Goal: Information Seeking & Learning: Learn about a topic

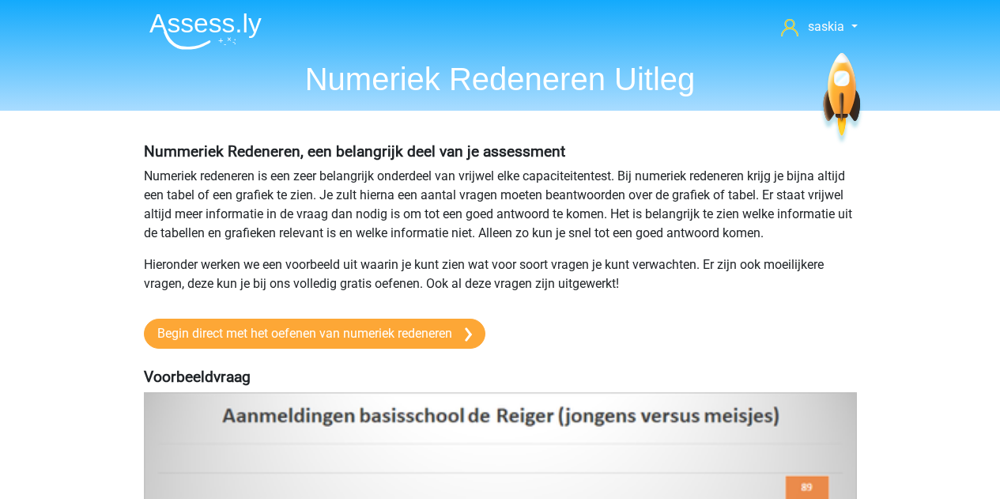
scroll to position [237, 0]
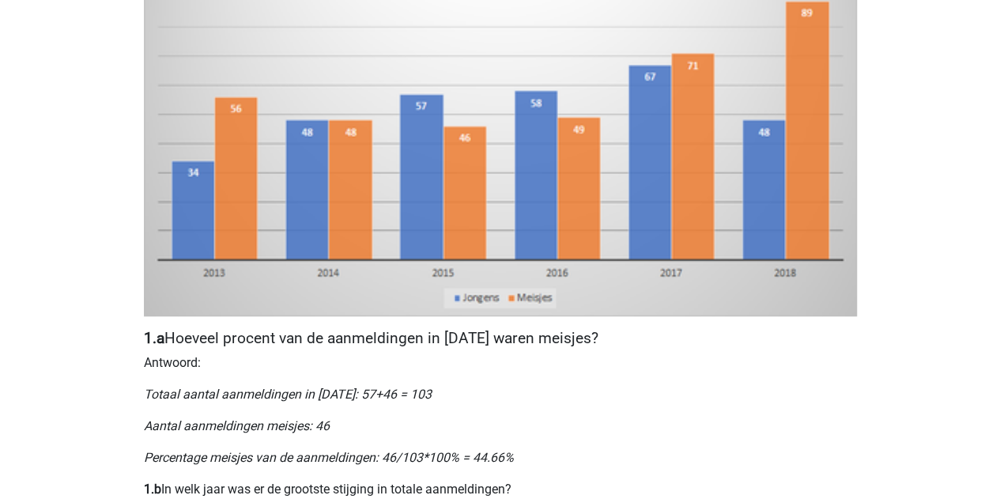
scroll to position [395, 0]
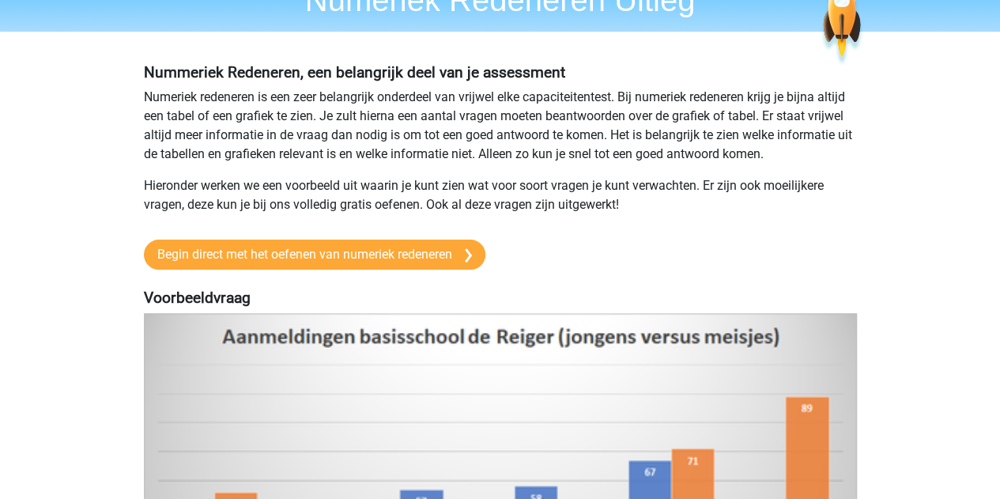
scroll to position [0, 0]
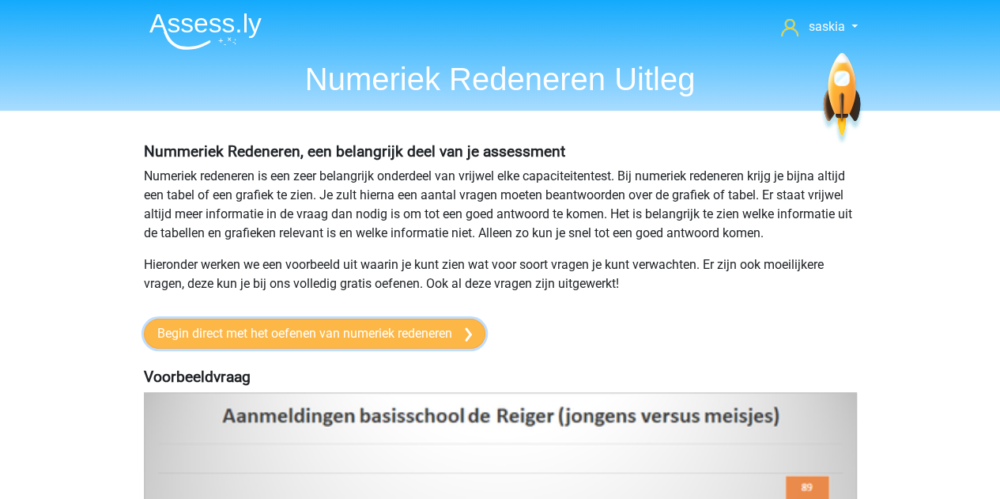
click at [432, 337] on link "Begin direct met het oefenen van numeriek redeneren" at bounding box center [314, 333] width 341 height 30
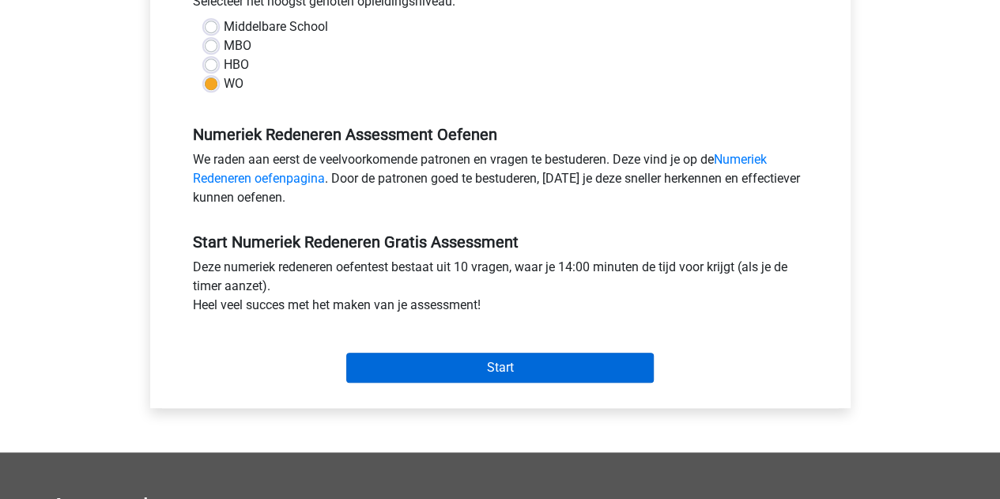
scroll to position [395, 0]
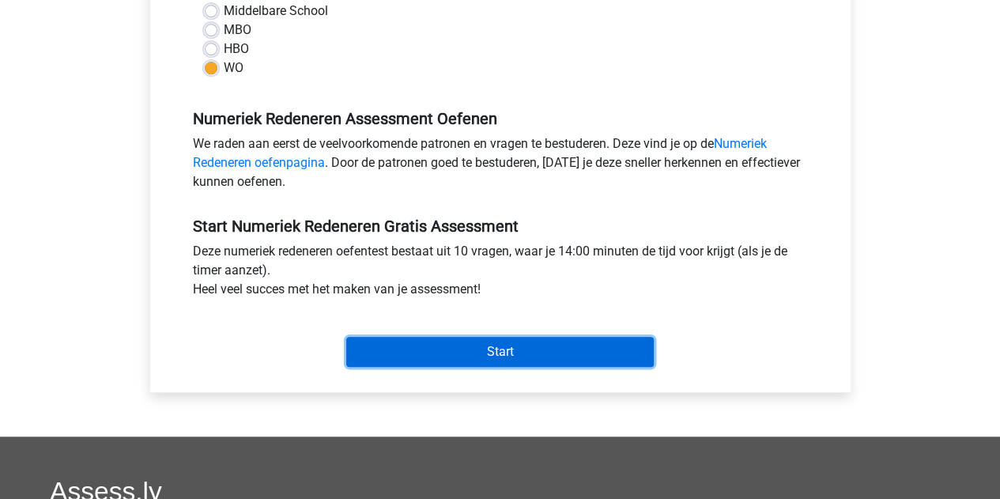
click at [508, 352] on input "Start" at bounding box center [499, 352] width 307 height 30
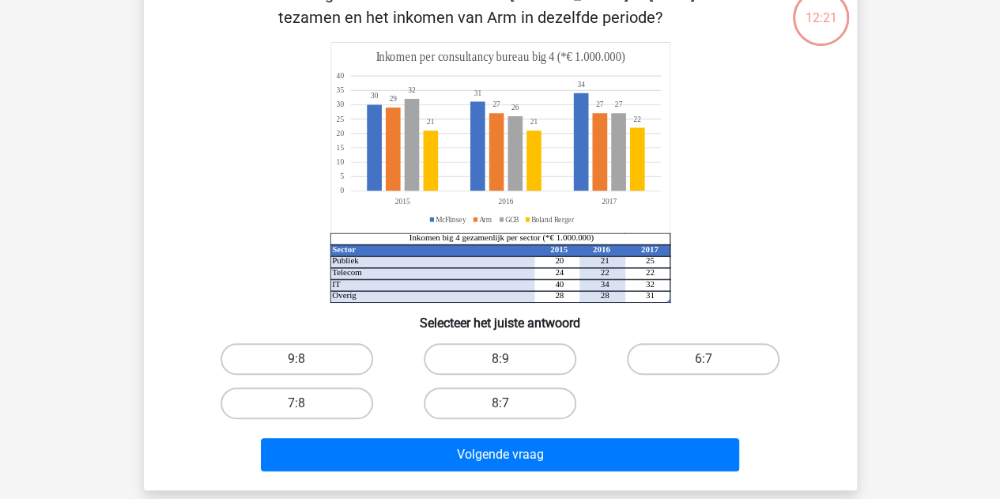
scroll to position [79, 0]
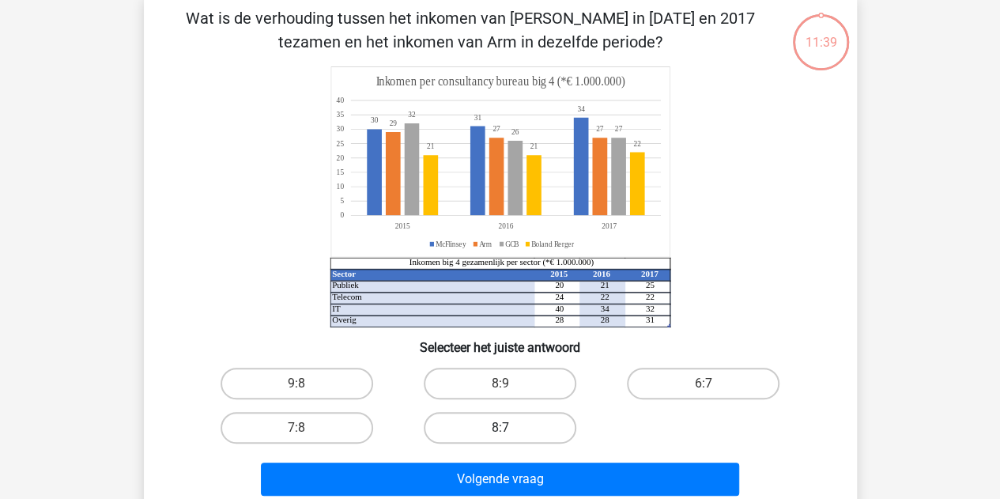
click at [518, 431] on label "8:7" at bounding box center [500, 428] width 153 height 32
click at [510, 431] on input "8:7" at bounding box center [504, 433] width 10 height 10
radio input "true"
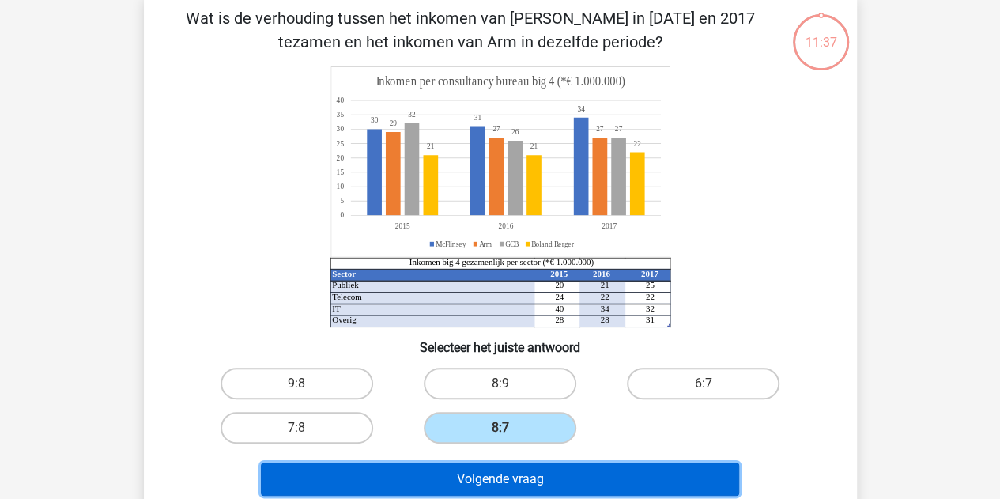
click at [511, 473] on button "Volgende vraag" at bounding box center [500, 478] width 478 height 33
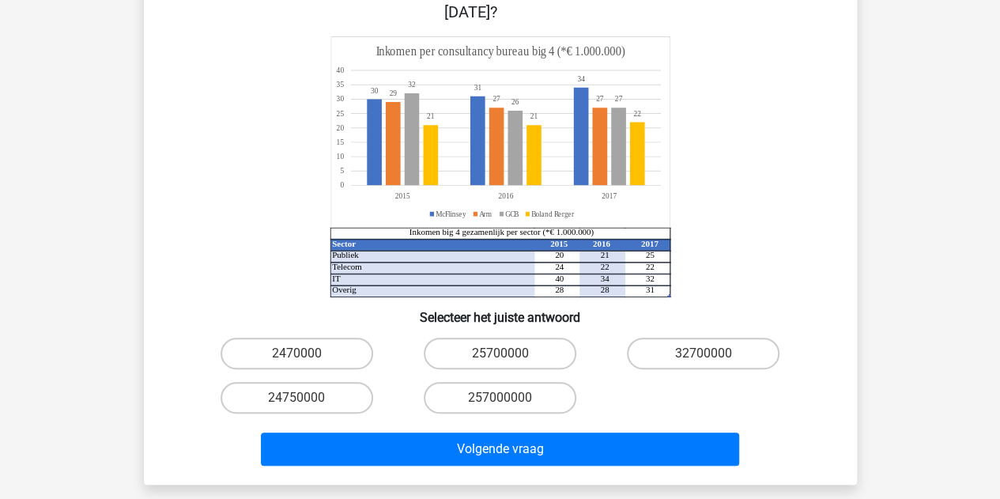
scroll to position [237, 0]
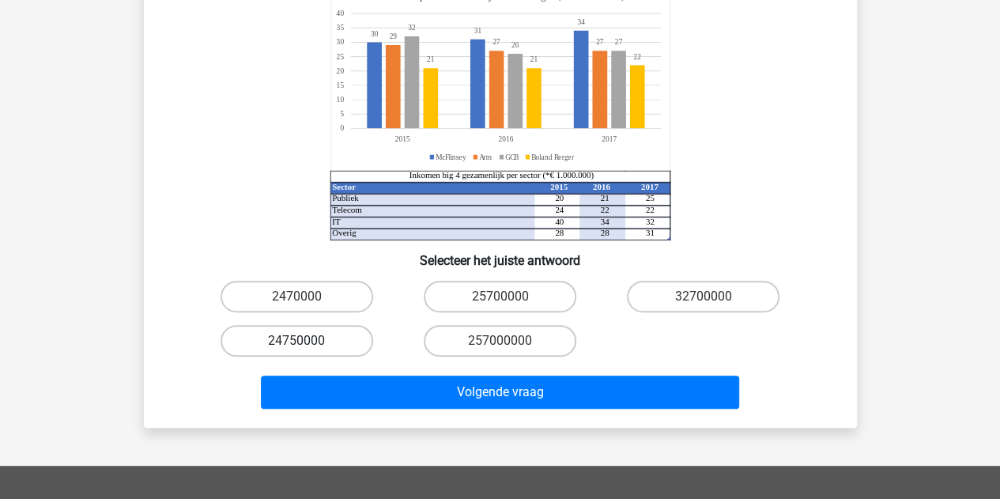
click at [351, 325] on label "24750000" at bounding box center [296, 341] width 153 height 32
click at [307, 341] on input "24750000" at bounding box center [301, 346] width 10 height 10
radio input "true"
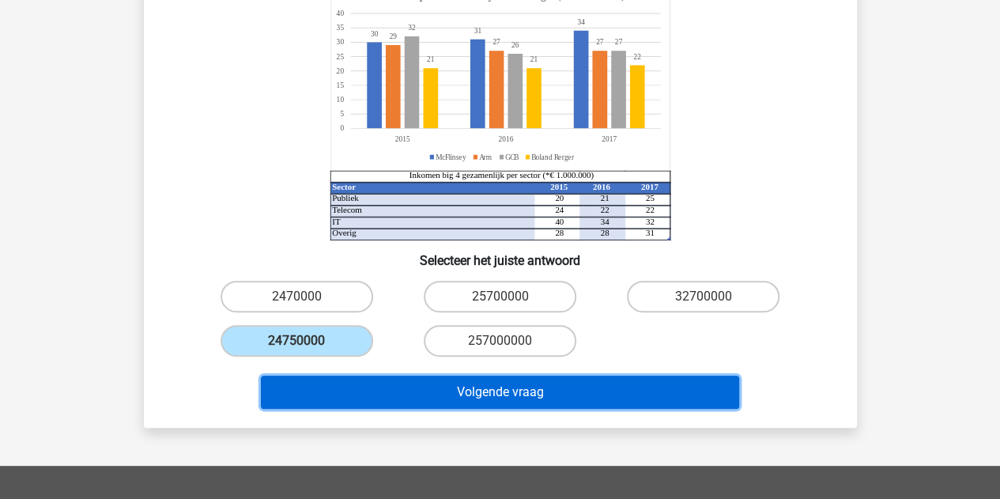
click at [573, 375] on button "Volgende vraag" at bounding box center [500, 391] width 478 height 33
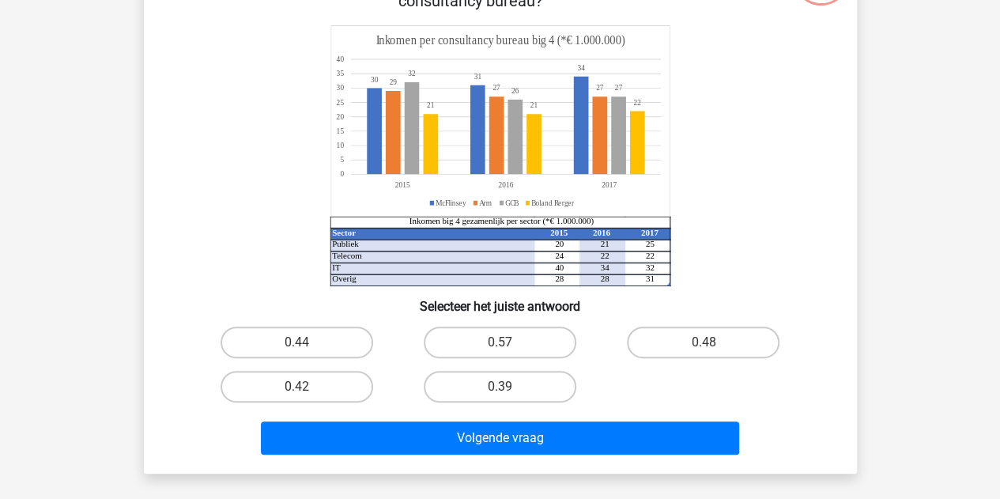
scroll to position [158, 0]
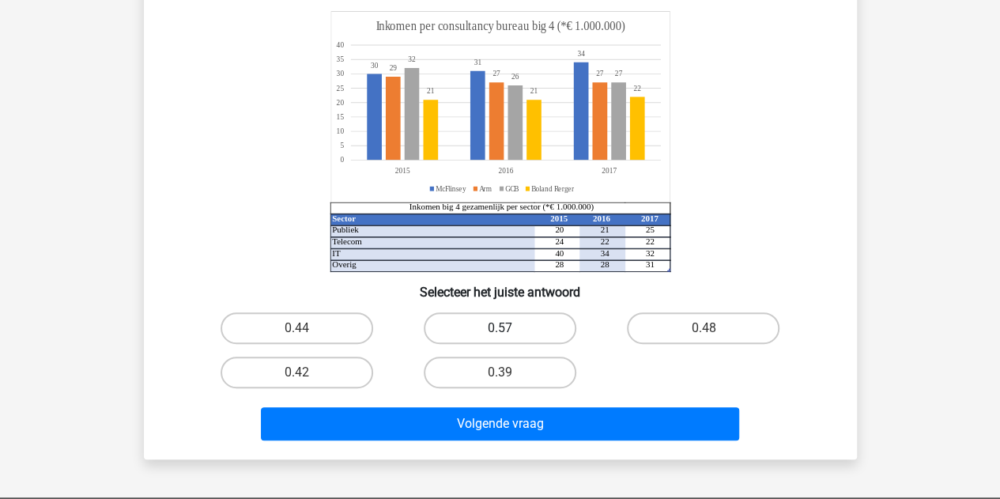
click at [507, 322] on label "0.57" at bounding box center [500, 328] width 153 height 32
click at [507, 328] on input "0.57" at bounding box center [504, 333] width 10 height 10
radio input "true"
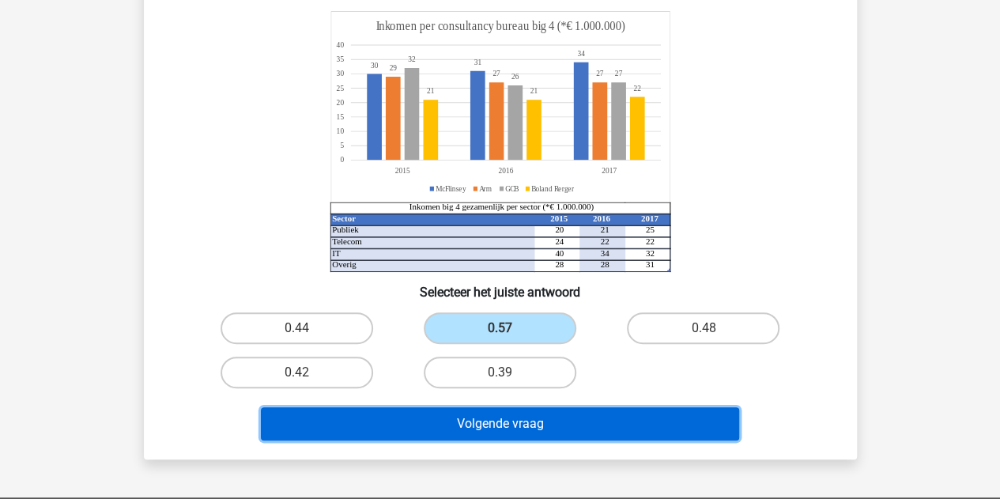
click at [488, 421] on button "Volgende vraag" at bounding box center [500, 423] width 478 height 33
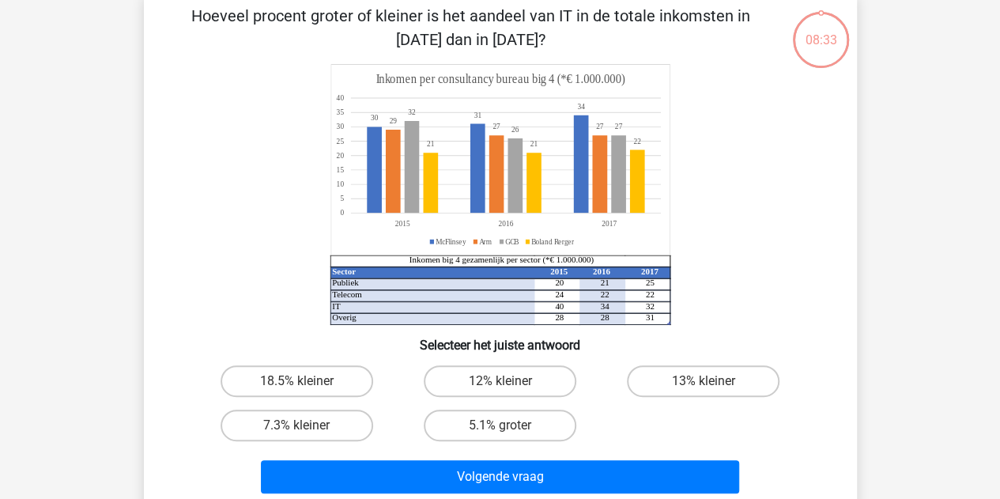
scroll to position [73, 0]
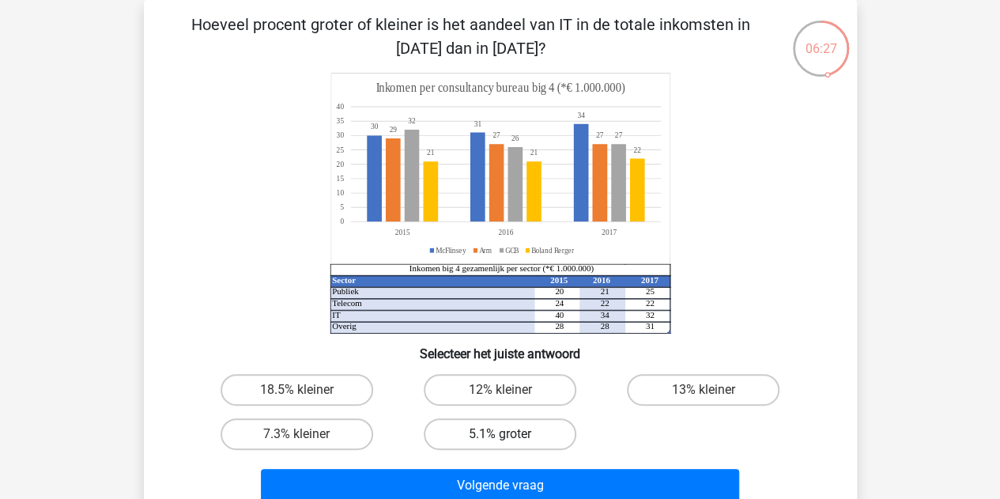
click at [485, 439] on label "5.1% groter" at bounding box center [500, 434] width 153 height 32
click at [499, 439] on input "5.1% groter" at bounding box center [504, 439] width 10 height 10
radio input "true"
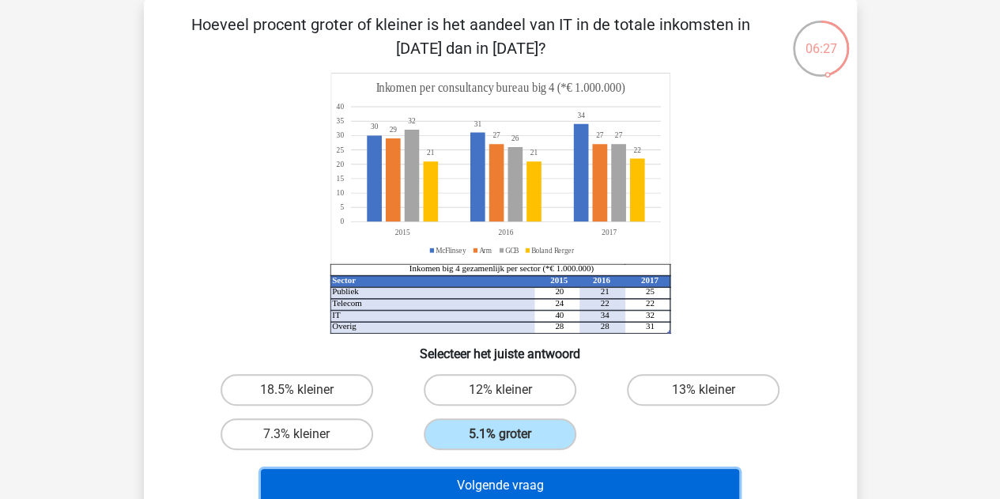
click at [495, 486] on button "Volgende vraag" at bounding box center [500, 485] width 478 height 33
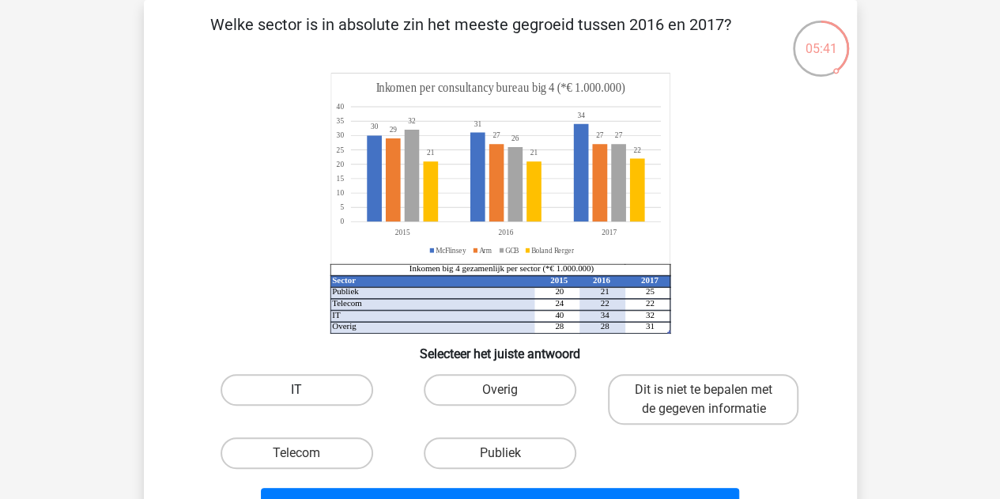
click at [266, 388] on label "IT" at bounding box center [296, 390] width 153 height 32
click at [296, 390] on input "IT" at bounding box center [301, 395] width 10 height 10
radio input "true"
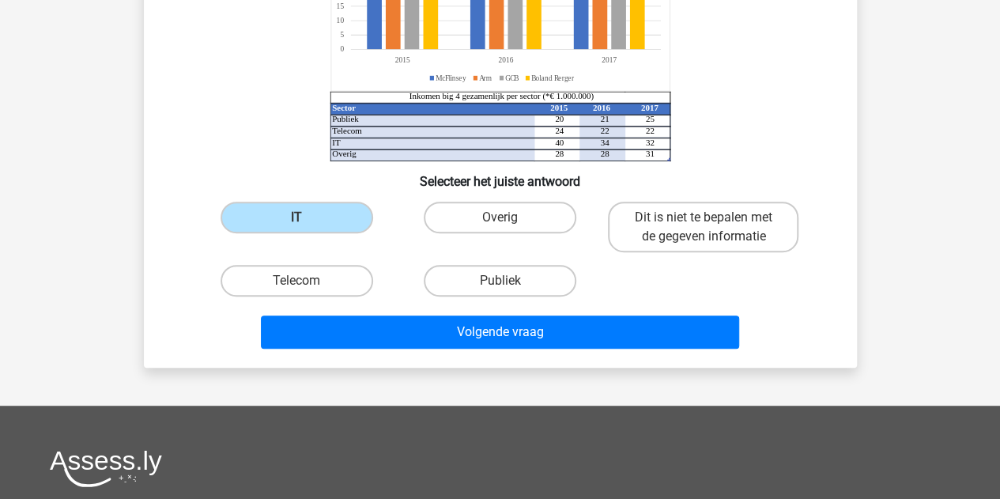
scroll to position [310, 0]
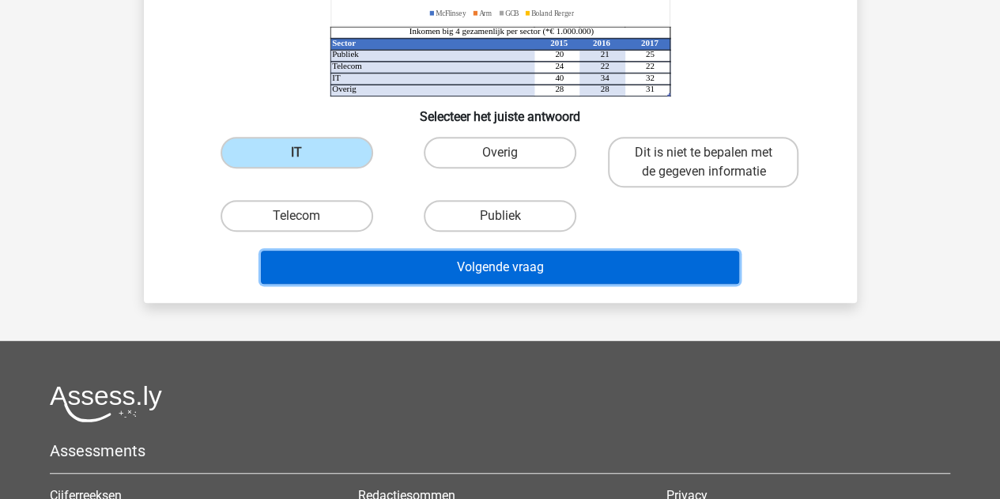
click at [552, 268] on button "Volgende vraag" at bounding box center [500, 267] width 478 height 33
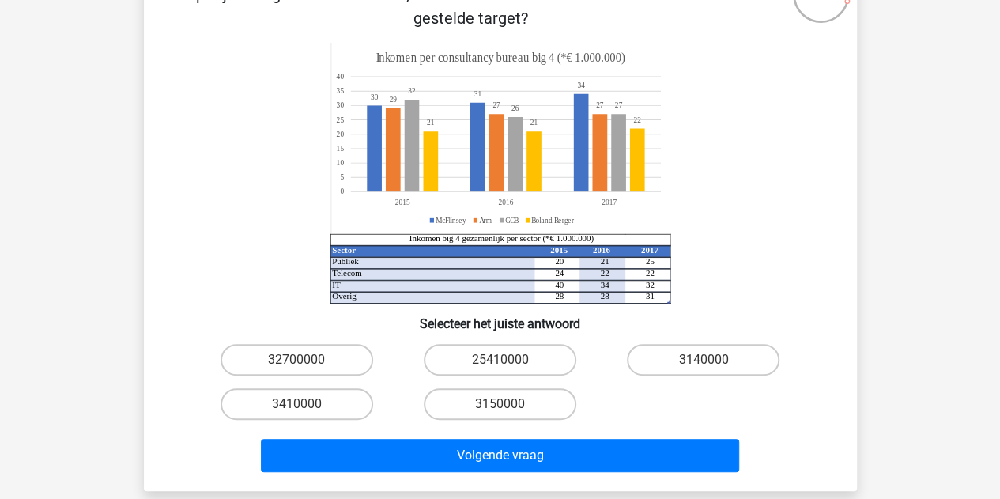
scroll to position [152, 0]
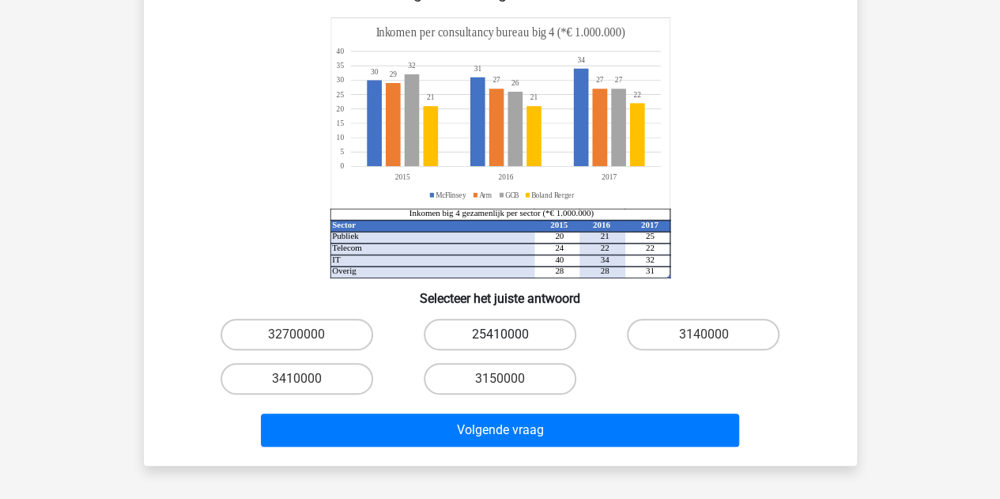
click at [496, 337] on label "25410000" at bounding box center [500, 334] width 153 height 32
click at [499, 337] on input "25410000" at bounding box center [504, 339] width 10 height 10
radio input "true"
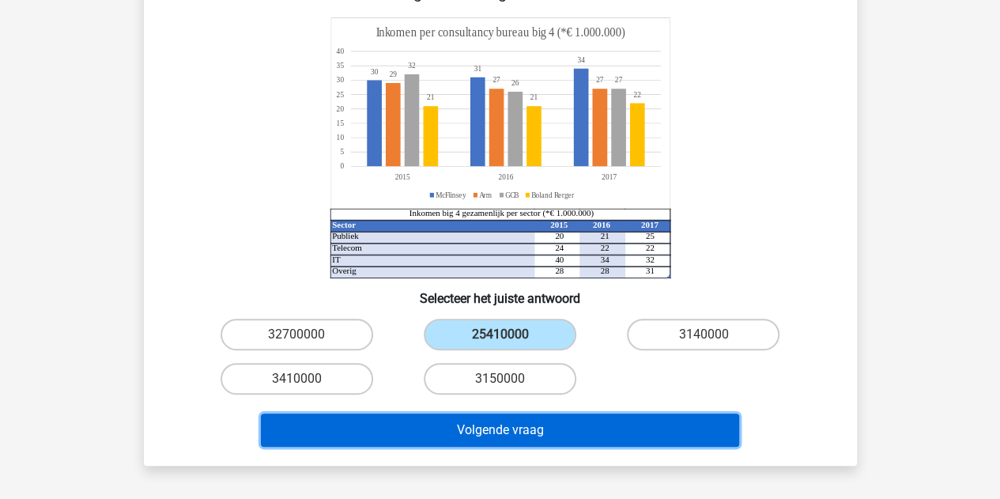
click at [474, 428] on button "Volgende vraag" at bounding box center [500, 429] width 478 height 33
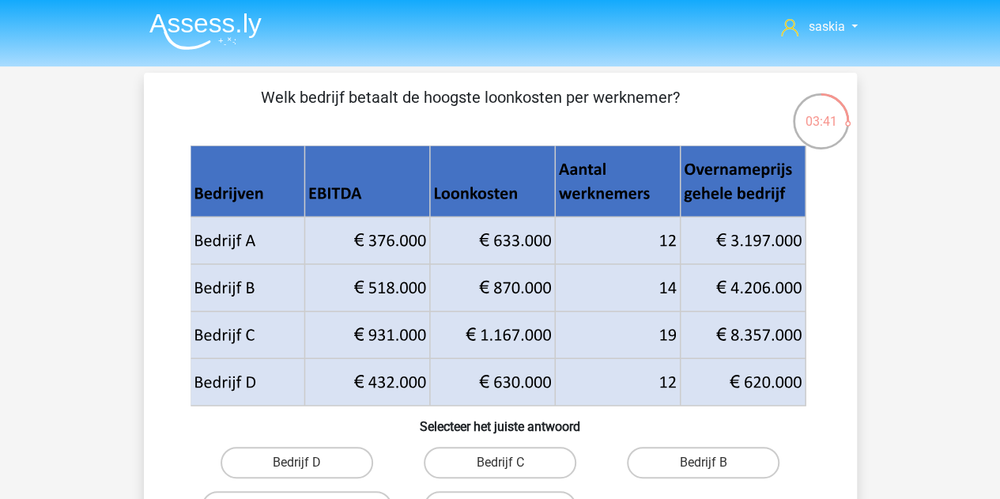
scroll to position [79, 0]
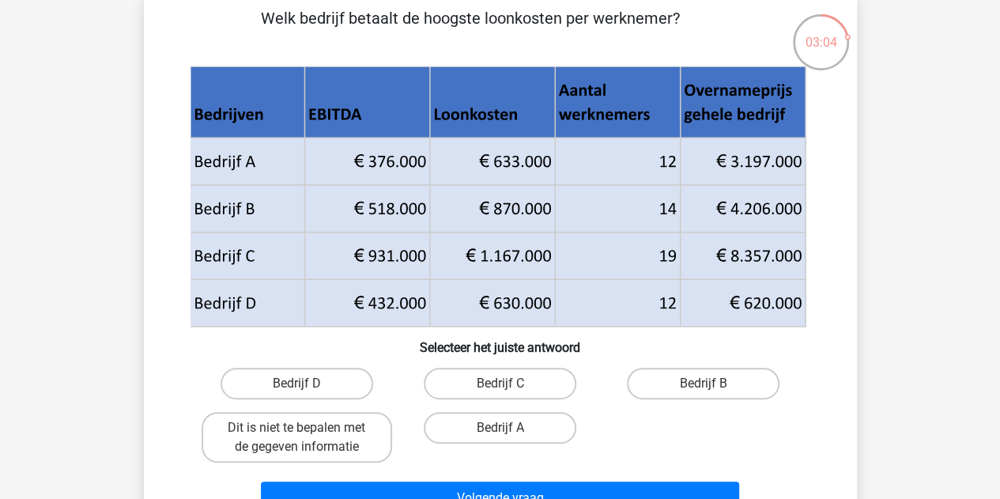
click at [704, 385] on input "Bedrijf B" at bounding box center [708, 388] width 10 height 10
radio input "true"
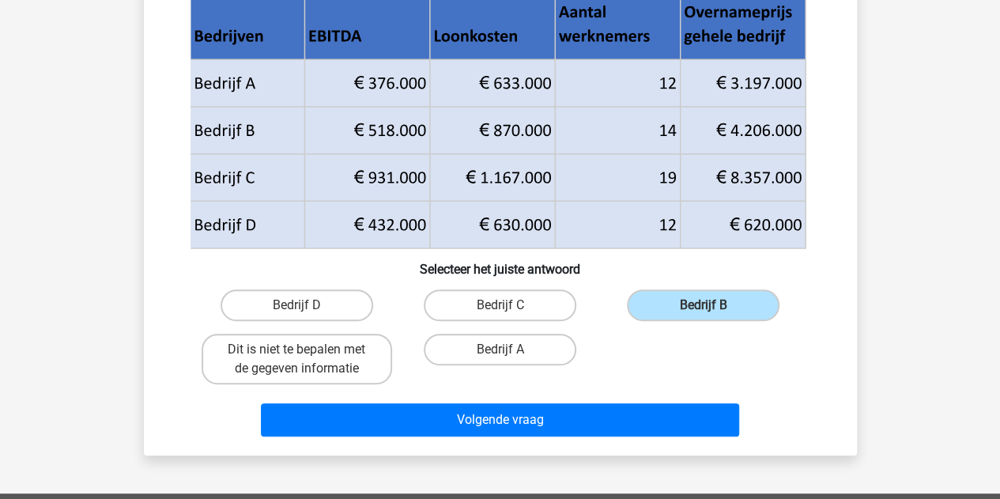
scroll to position [237, 0]
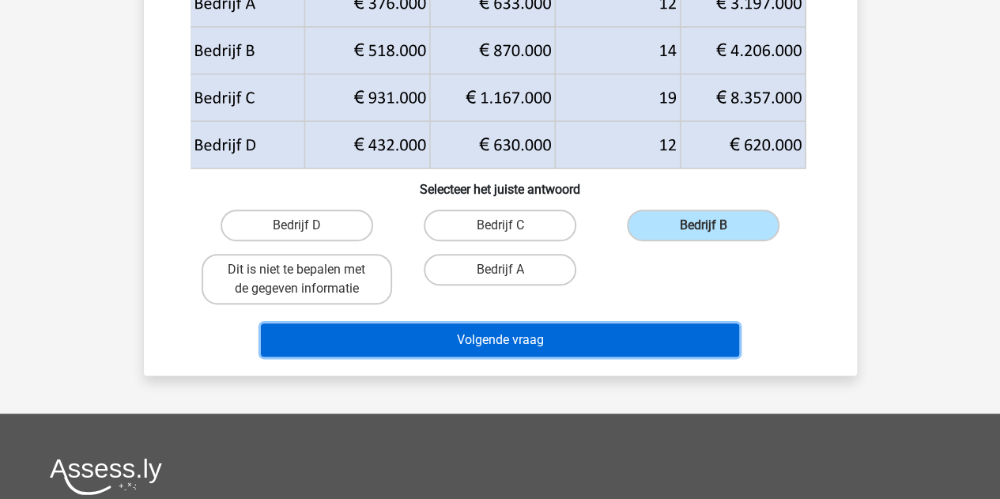
click at [526, 342] on button "Volgende vraag" at bounding box center [500, 339] width 478 height 33
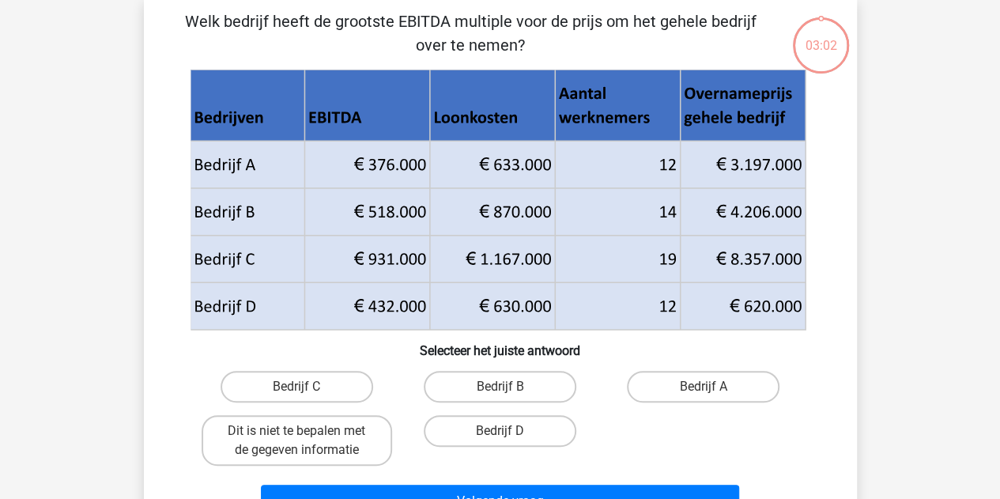
scroll to position [73, 0]
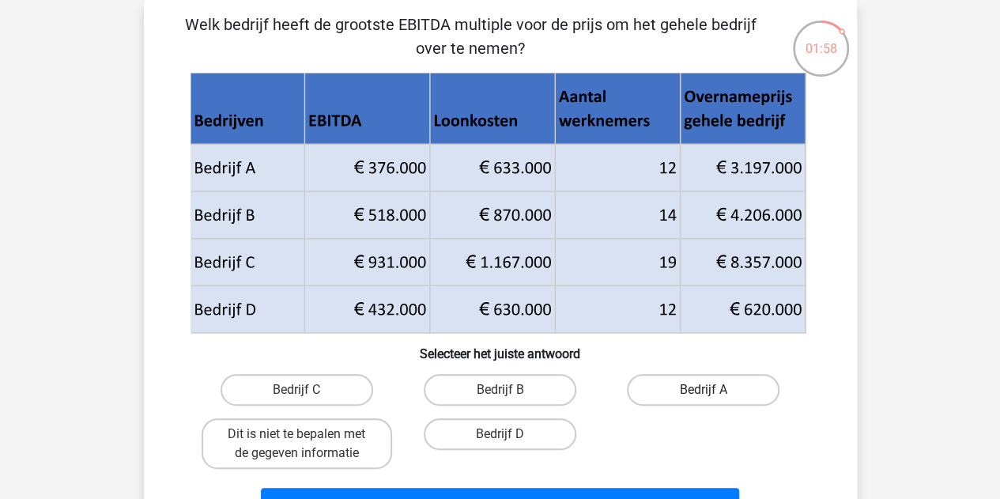
click at [683, 384] on label "Bedrijf A" at bounding box center [703, 390] width 153 height 32
click at [703, 390] on input "Bedrijf A" at bounding box center [708, 395] width 10 height 10
radio input "true"
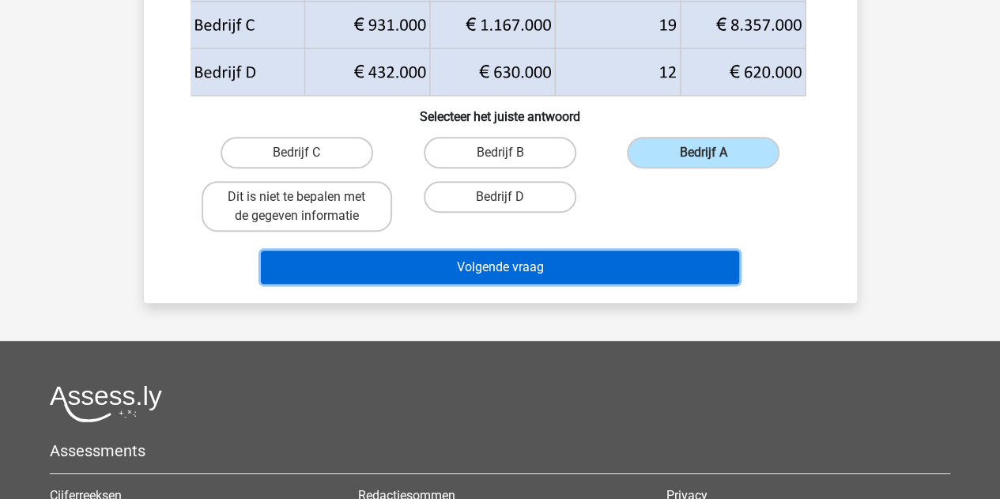
click at [499, 265] on button "Volgende vraag" at bounding box center [500, 267] width 478 height 33
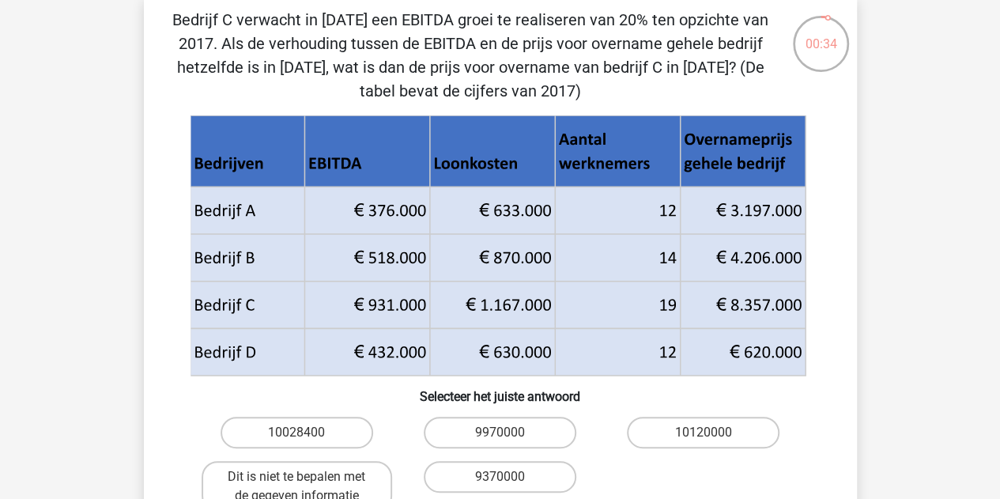
scroll to position [152, 0]
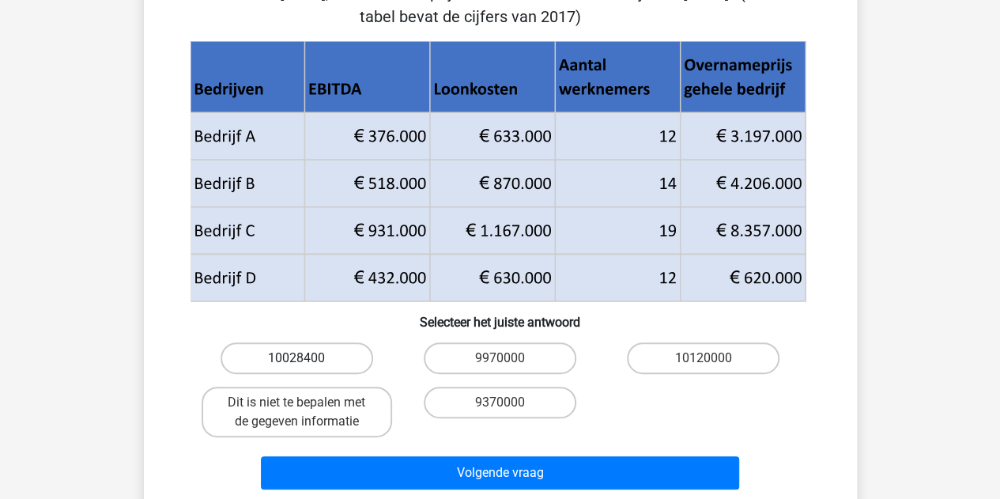
click at [307, 356] on label "10028400" at bounding box center [296, 358] width 153 height 32
click at [307, 358] on input "10028400" at bounding box center [301, 363] width 10 height 10
radio input "true"
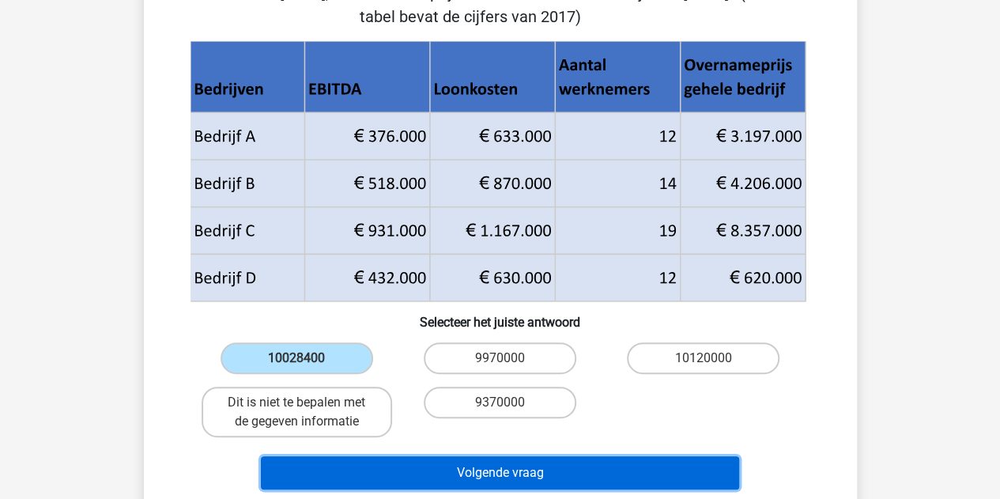
click at [511, 473] on button "Volgende vraag" at bounding box center [500, 472] width 478 height 33
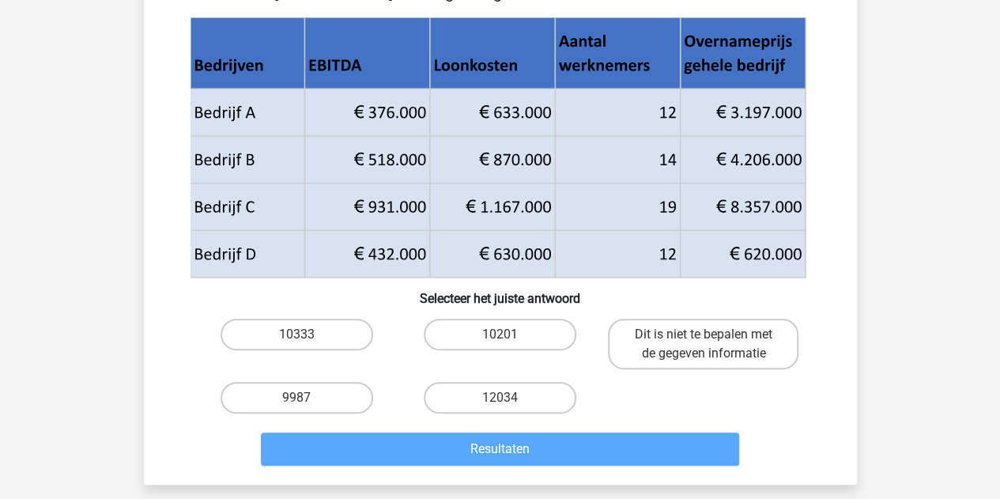
scroll to position [73, 0]
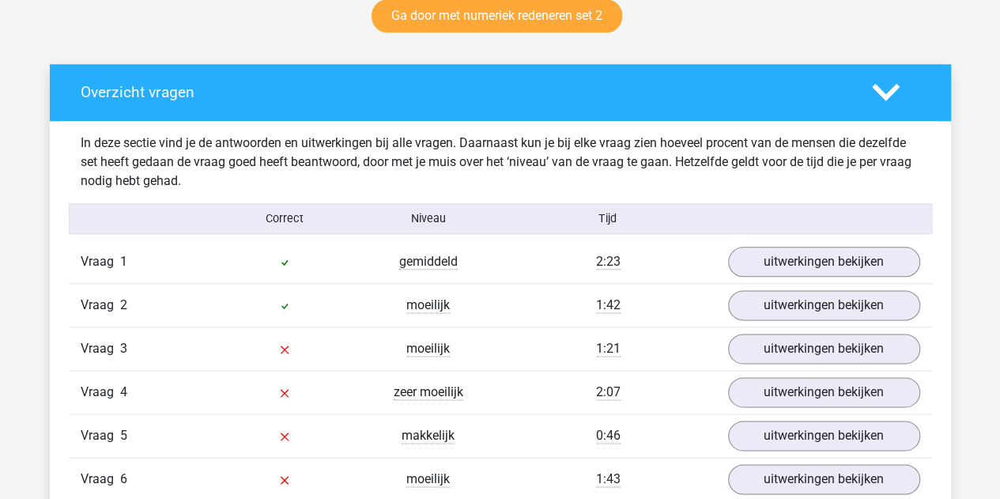
scroll to position [869, 0]
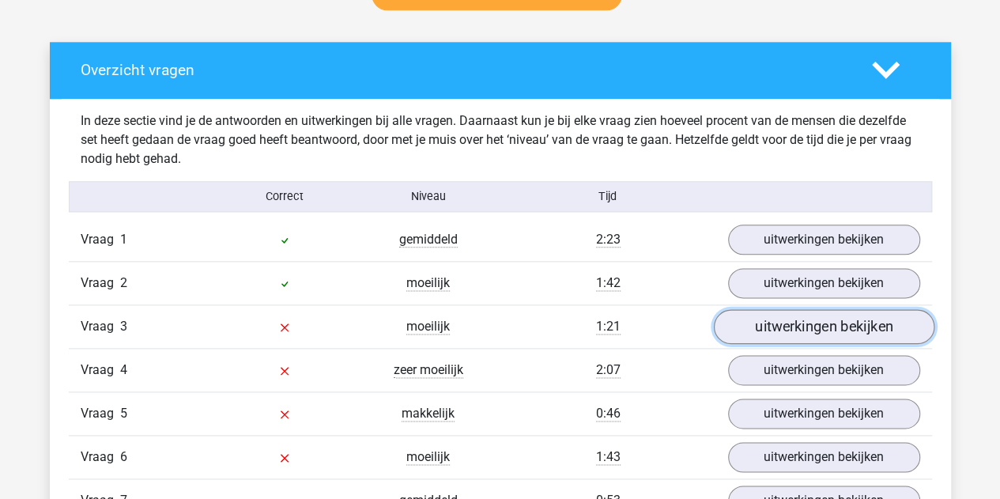
click at [811, 326] on link "uitwerkingen bekijken" at bounding box center [823, 326] width 220 height 35
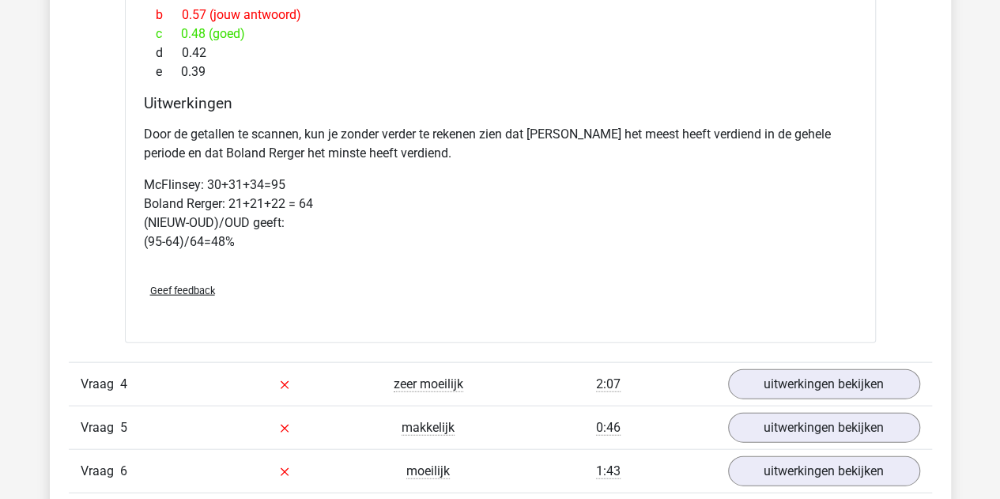
scroll to position [1660, 0]
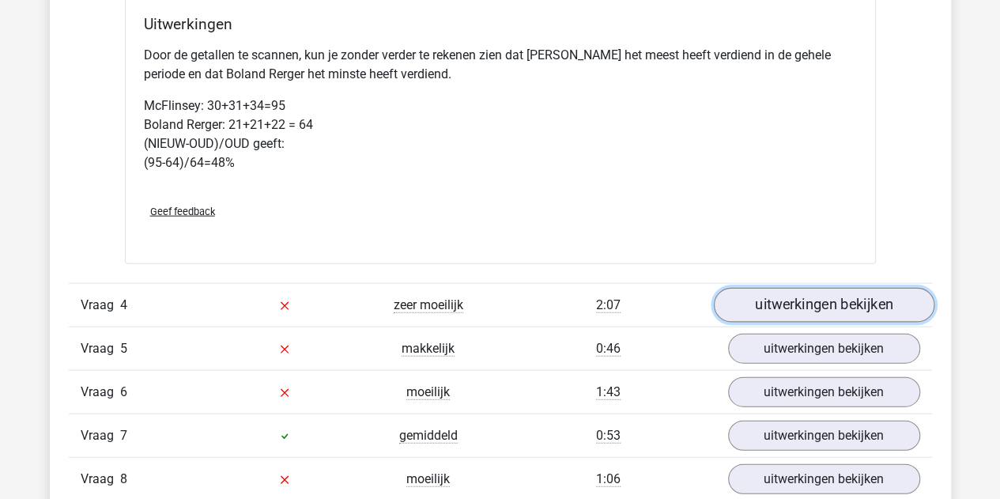
click at [821, 300] on link "uitwerkingen bekijken" at bounding box center [823, 305] width 220 height 35
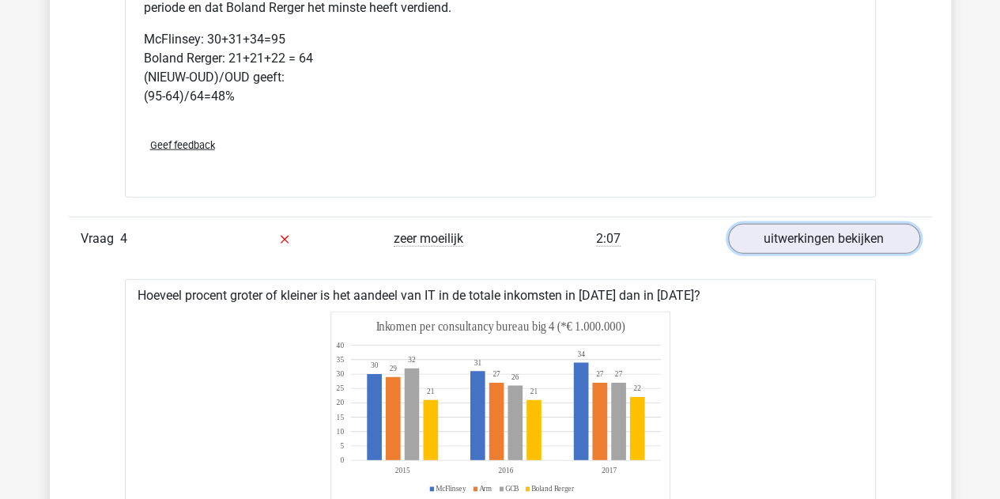
scroll to position [1818, 0]
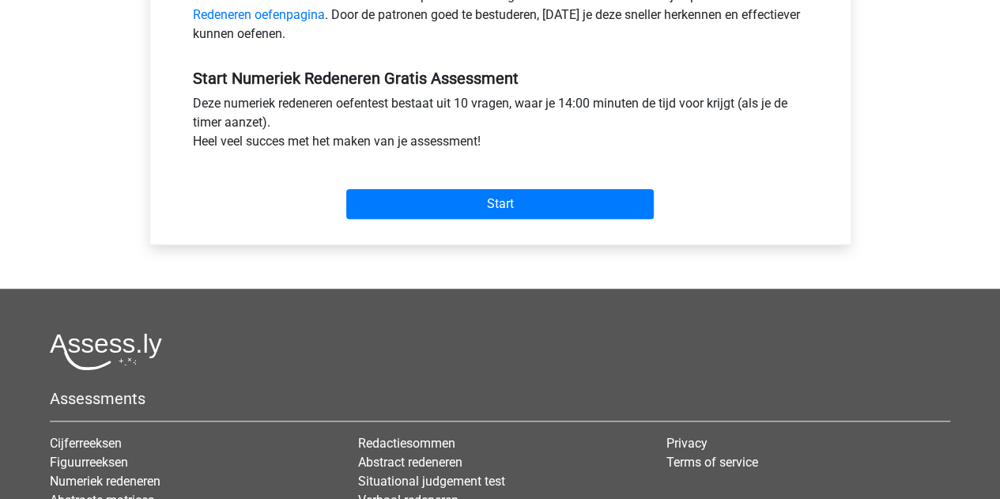
scroll to position [553, 0]
